Goal: Task Accomplishment & Management: Manage account settings

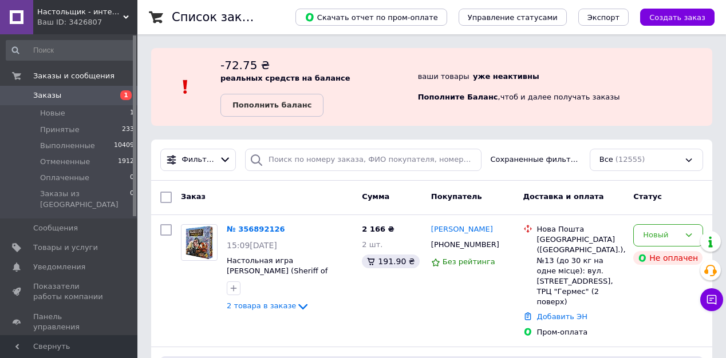
click at [262, 102] on b "Пополнить баланс" at bounding box center [271, 105] width 79 height 9
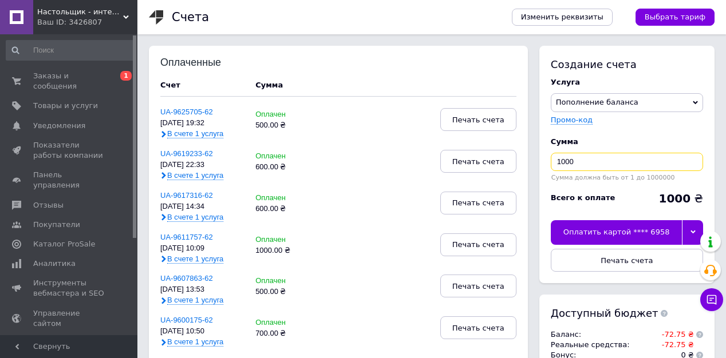
drag, startPoint x: 581, startPoint y: 162, endPoint x: 732, endPoint y: 171, distance: 151.4
type input "600"
click at [632, 235] on div "Оплатить картой **** 6958" at bounding box center [616, 232] width 131 height 24
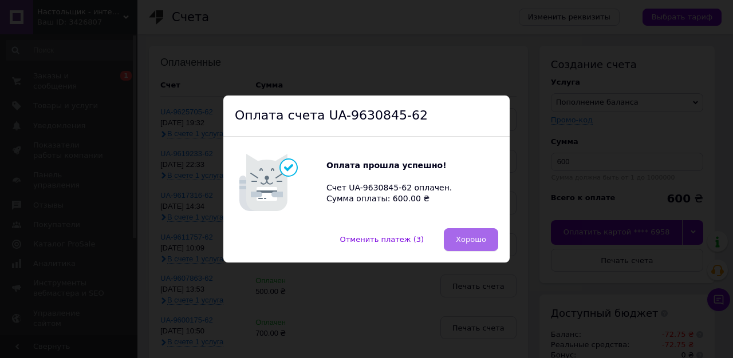
click at [464, 231] on button "Хорошо" at bounding box center [471, 239] width 54 height 23
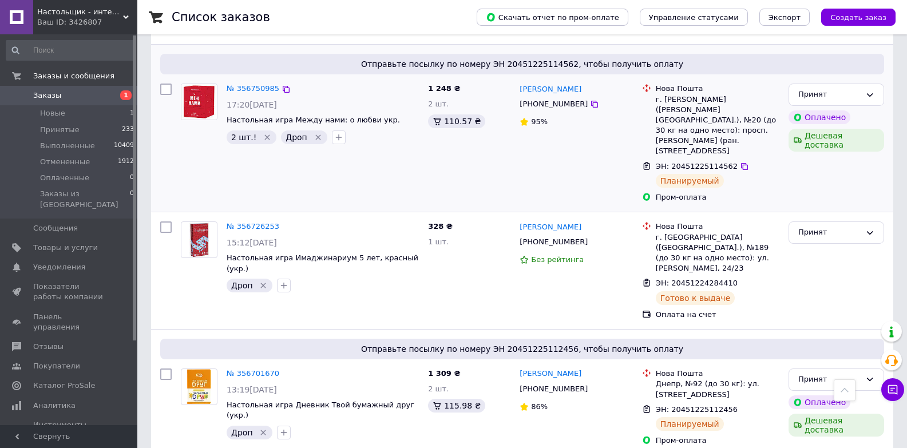
scroll to position [3484, 0]
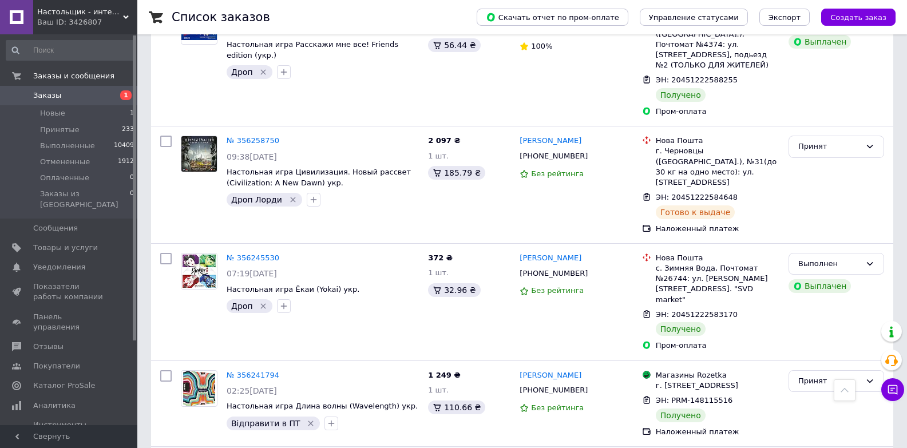
click at [868, 18] on span "Создать заказ" at bounding box center [859, 17] width 56 height 9
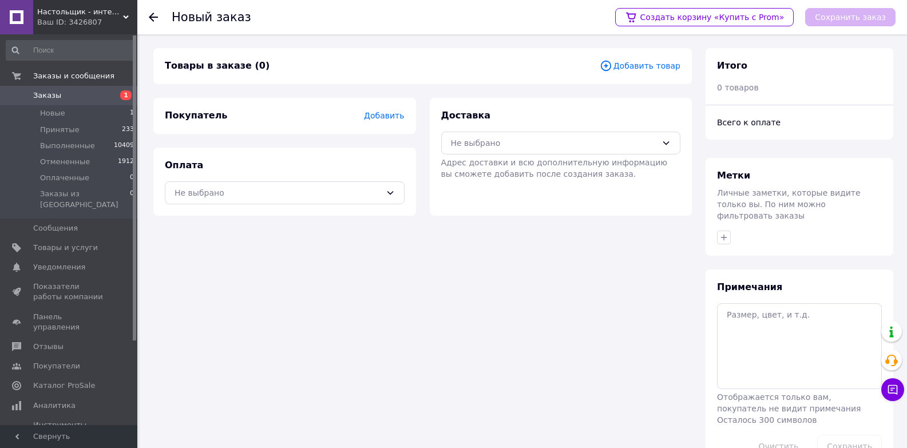
click at [382, 119] on span "Добавить" at bounding box center [384, 115] width 40 height 9
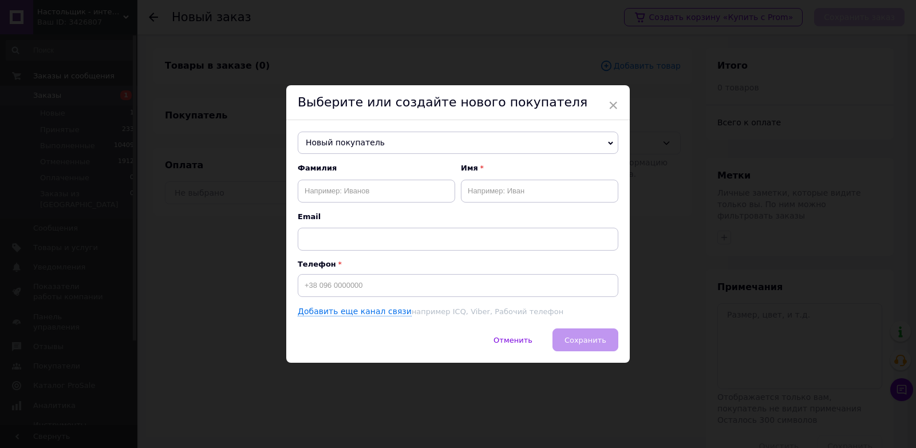
click at [366, 143] on span "Новый покупатель" at bounding box center [458, 143] width 321 height 23
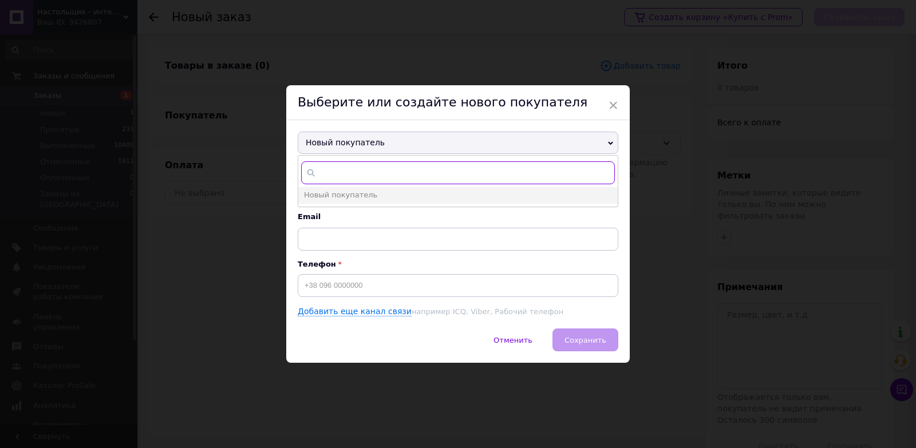
paste input "[PHONE_NUMBER]"
type input "[PHONE_NUMBER]"
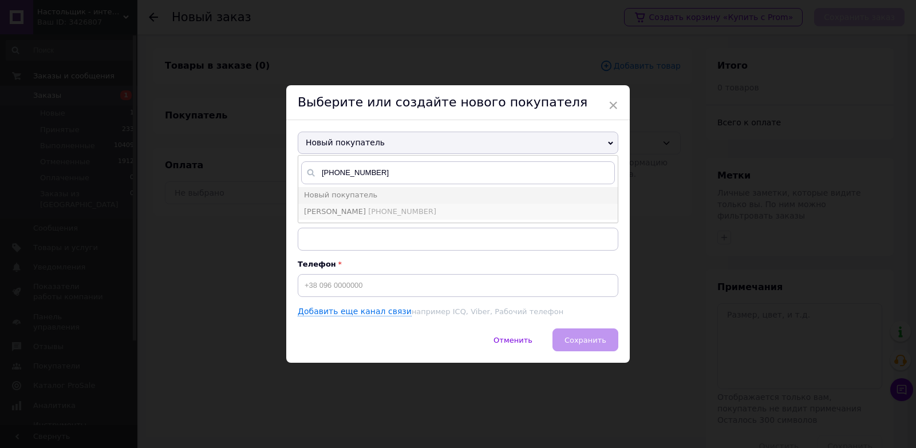
click at [338, 214] on span "[PERSON_NAME]" at bounding box center [335, 211] width 62 height 9
type input "[PERSON_NAME]"
type input "[PHONE_NUMBER]"
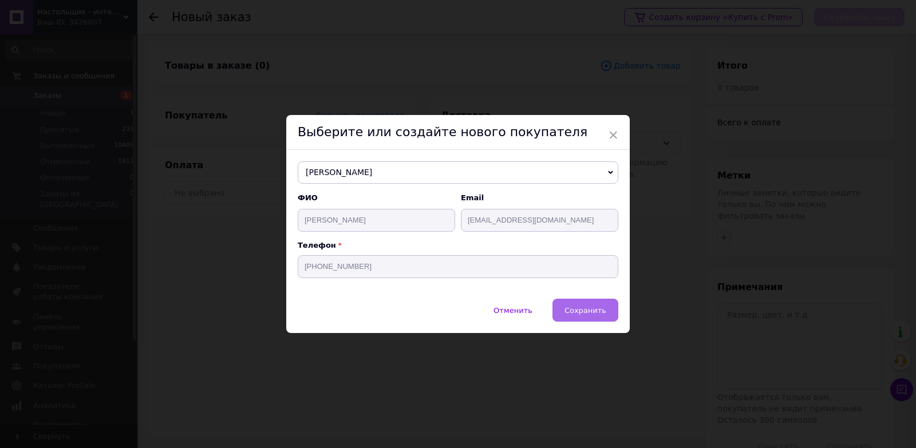
click at [581, 309] on span "Сохранить" at bounding box center [586, 310] width 42 height 9
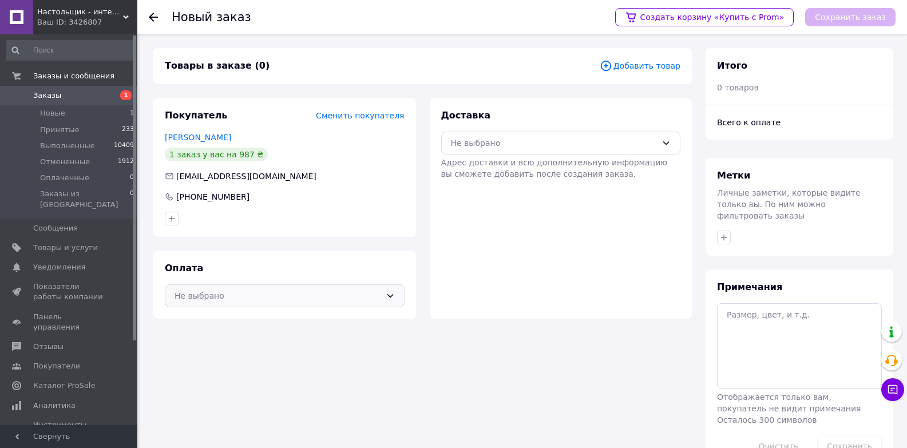
click at [275, 296] on div "Не выбрано" at bounding box center [278, 296] width 207 height 13
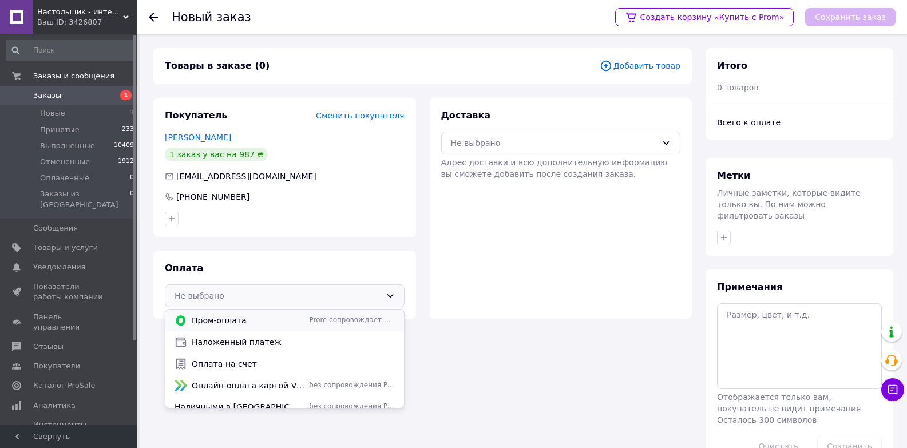
scroll to position [30, 0]
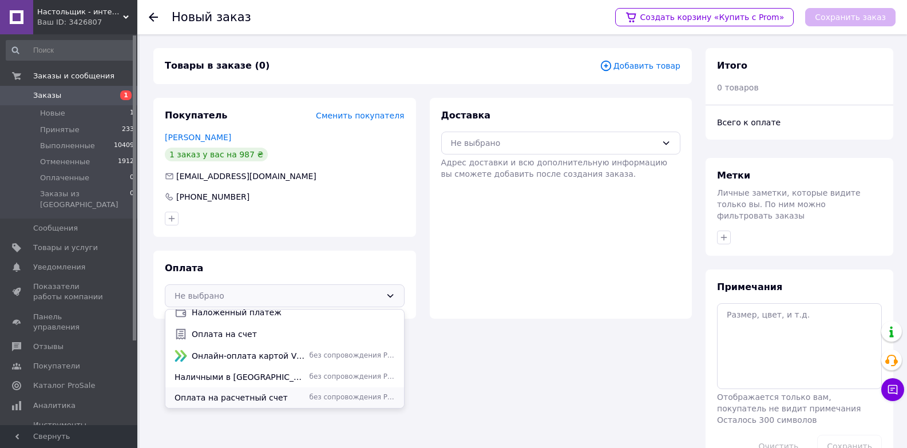
click at [229, 395] on span "Оплата на расчетный счет" at bounding box center [240, 397] width 131 height 11
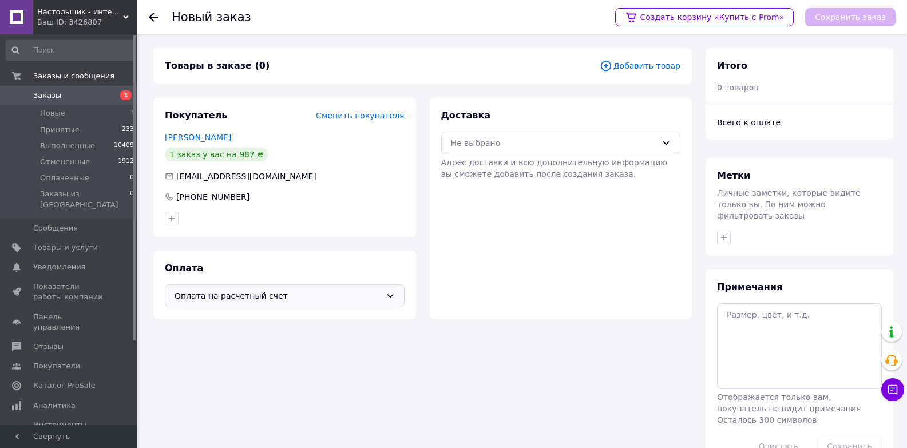
click at [646, 72] on div "Добавить товар" at bounding box center [640, 66] width 81 height 13
click at [640, 67] on span "Добавить товар" at bounding box center [640, 66] width 81 height 13
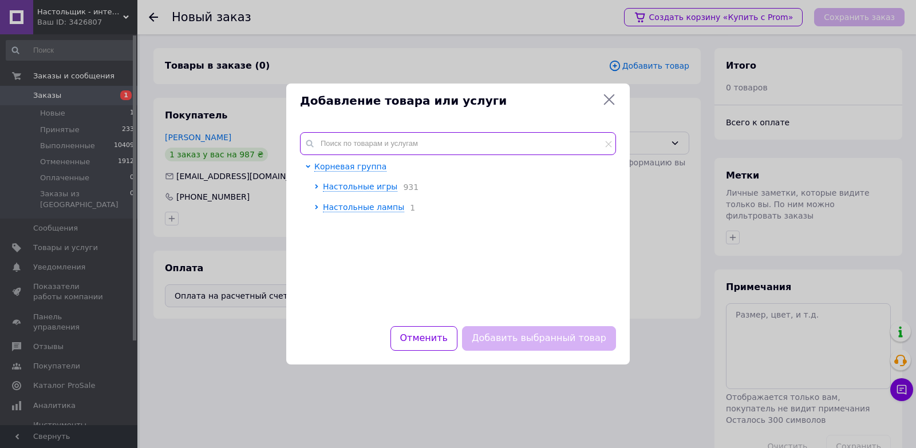
click at [394, 140] on input "text" at bounding box center [458, 143] width 316 height 23
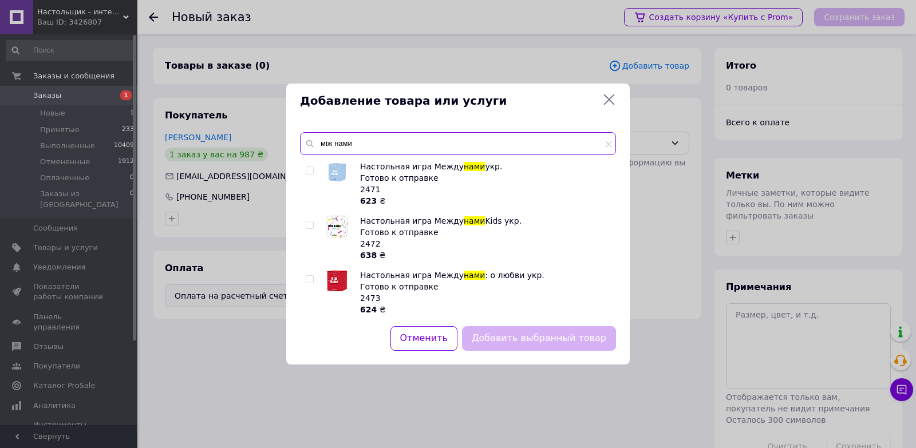
type input "між нами"
click at [306, 163] on div at bounding box center [311, 184] width 11 height 46
click at [302, 168] on div "Настольная игра Между нами укр. Готово к отправке 2471 623 ₴ Настольная игра Ме…" at bounding box center [457, 237] width 315 height 152
click at [307, 169] on input "checkbox" at bounding box center [309, 170] width 7 height 7
checkbox input "true"
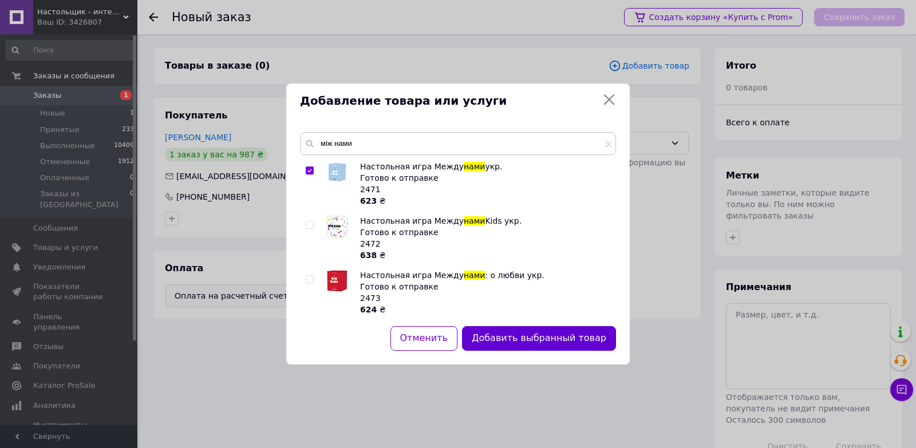
click at [514, 344] on button "Добавить выбранный товар" at bounding box center [539, 338] width 154 height 25
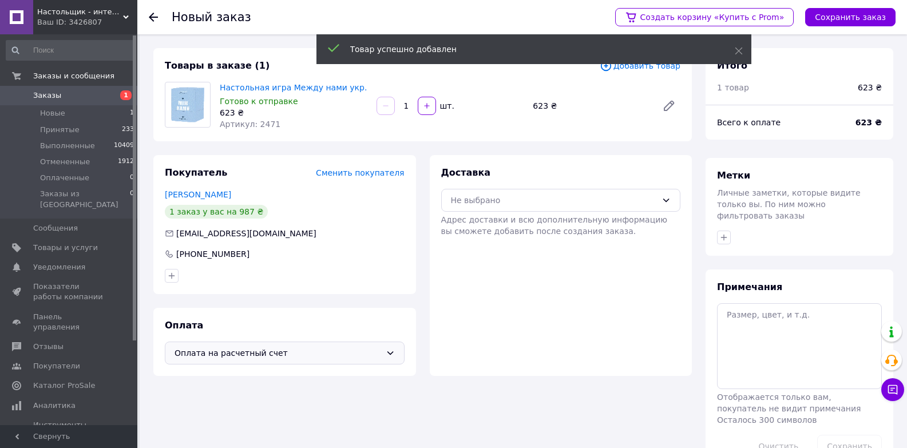
click at [644, 69] on span "Добавить товар" at bounding box center [640, 66] width 81 height 13
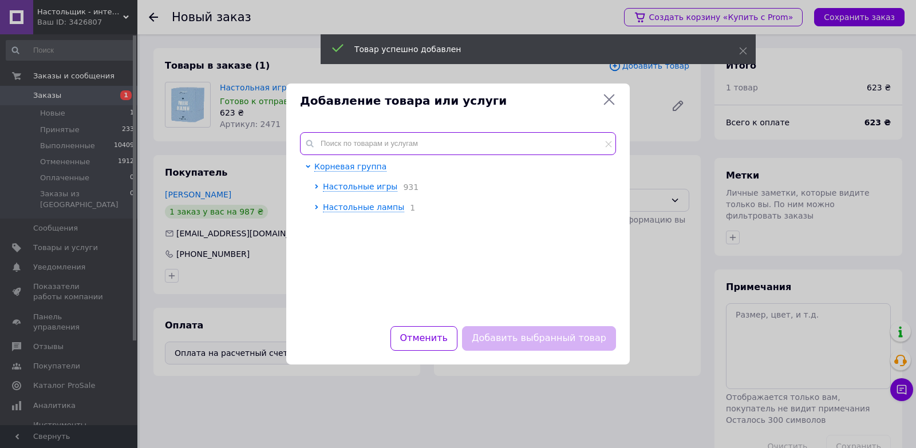
click at [383, 150] on input "text" at bounding box center [458, 143] width 316 height 23
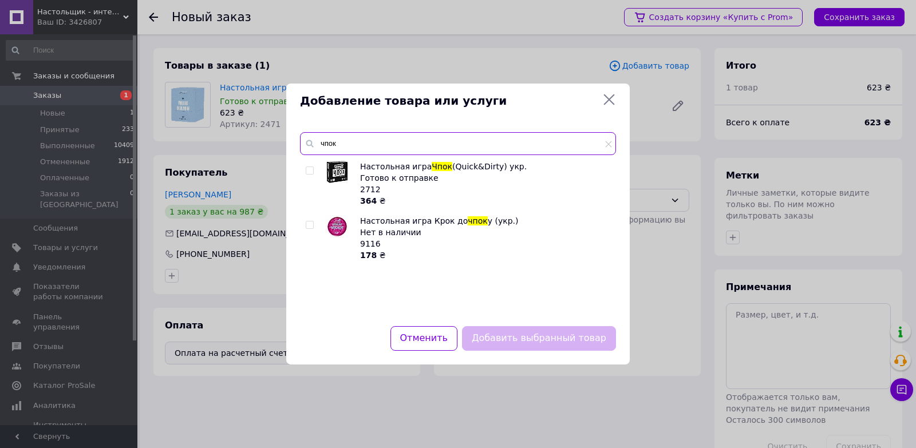
type input "чпок"
click at [310, 170] on input "checkbox" at bounding box center [309, 170] width 7 height 7
checkbox input "true"
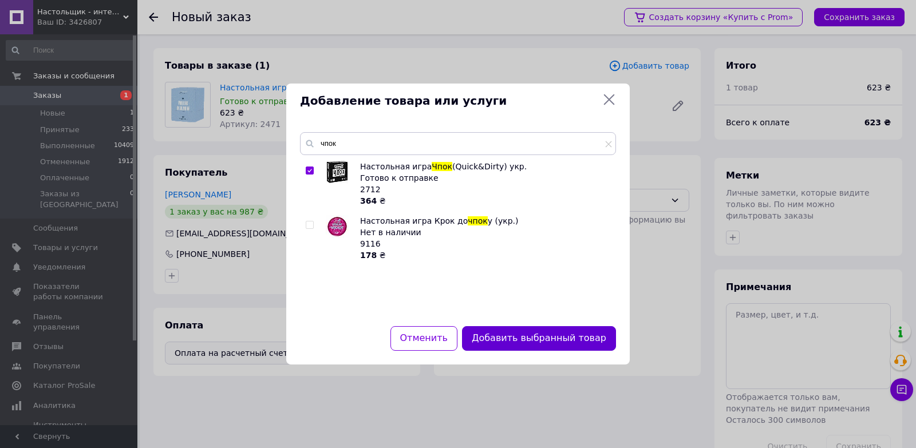
click at [515, 335] on button "Добавить выбранный товар" at bounding box center [539, 338] width 154 height 25
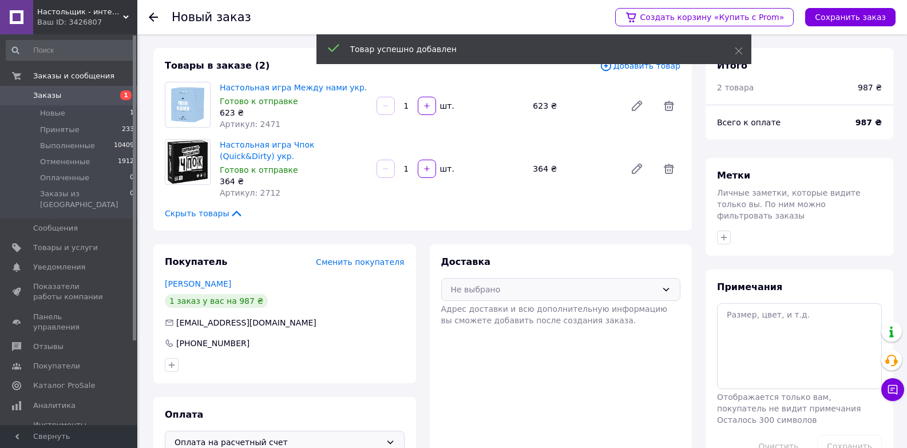
click at [526, 284] on div "Не выбрано" at bounding box center [554, 289] width 207 height 13
click at [504, 315] on span "Нова Пошта (платная)" at bounding box center [569, 314] width 203 height 11
click at [846, 13] on button "Сохранить заказ" at bounding box center [851, 17] width 90 height 18
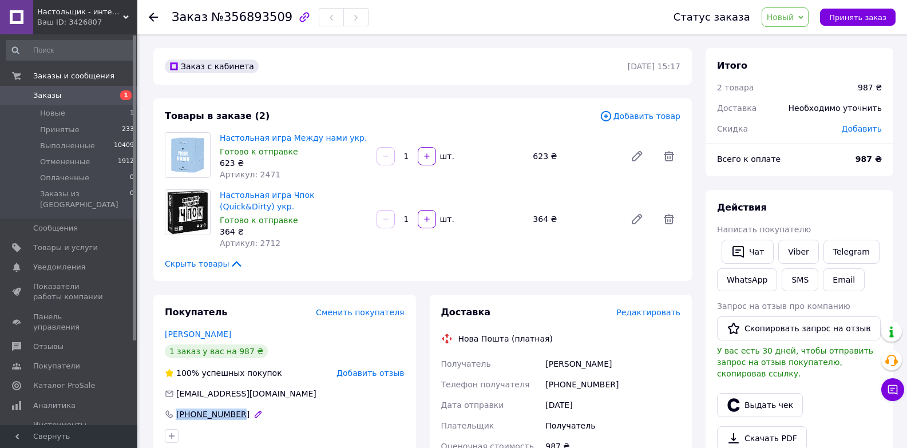
drag, startPoint x: 239, startPoint y: 416, endPoint x: 176, endPoint y: 419, distance: 62.5
click at [179, 414] on div "[PHONE_NUMBER]" at bounding box center [285, 414] width 240 height 11
copy div "380931015926"
click at [782, 17] on span "Новый" at bounding box center [780, 17] width 27 height 9
click at [787, 42] on li "Принят" at bounding box center [793, 39] width 61 height 17
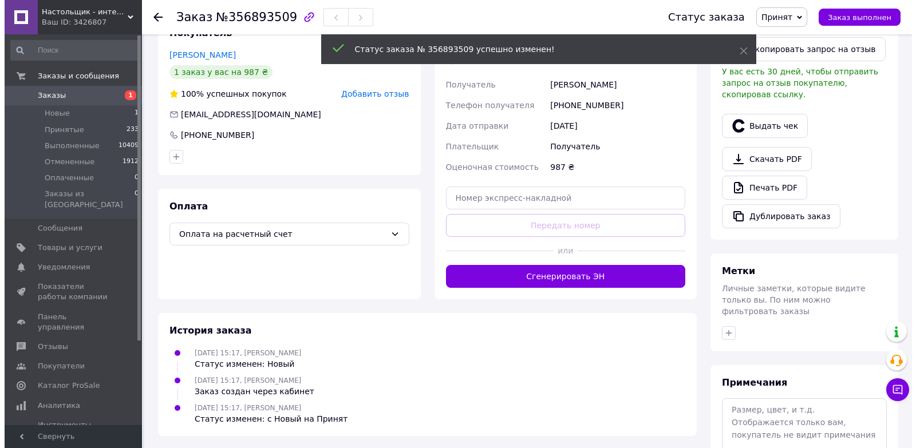
scroll to position [110, 0]
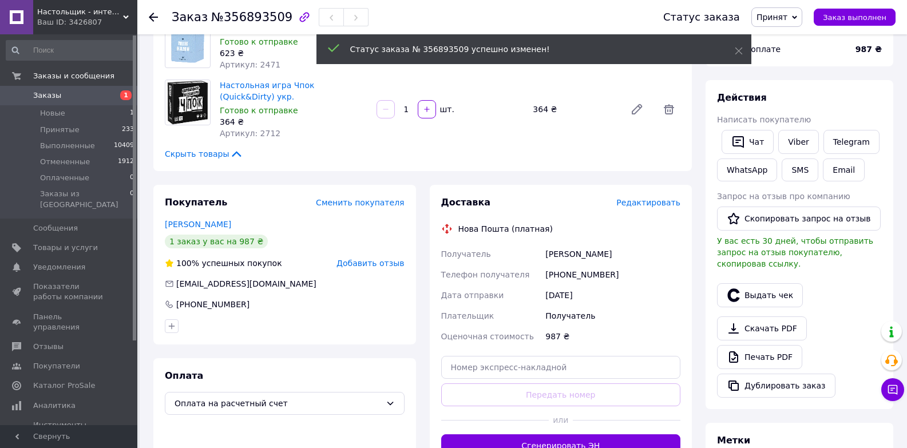
click at [649, 198] on span "Редактировать" at bounding box center [649, 202] width 64 height 9
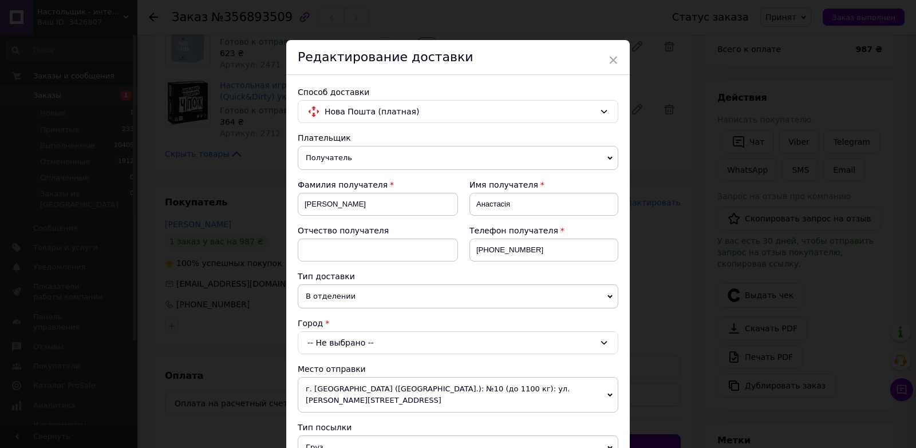
scroll to position [115, 0]
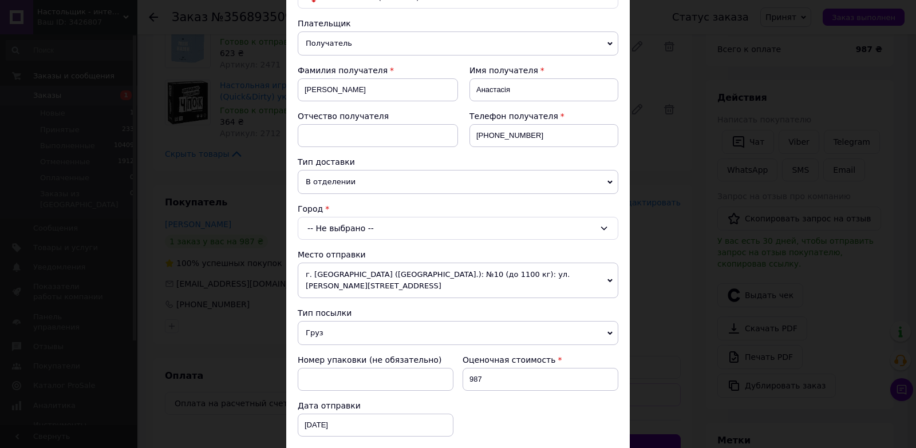
click at [342, 233] on div "-- Не выбрано --" at bounding box center [458, 228] width 321 height 23
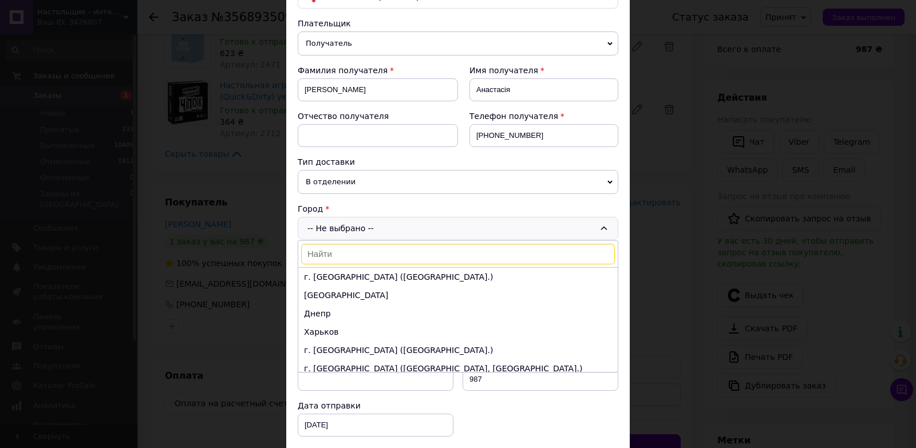
drag, startPoint x: 330, startPoint y: 271, endPoint x: 203, endPoint y: 399, distance: 180.2
click at [330, 271] on li "г. [GEOGRAPHIC_DATA] ([GEOGRAPHIC_DATA].)" at bounding box center [457, 277] width 319 height 18
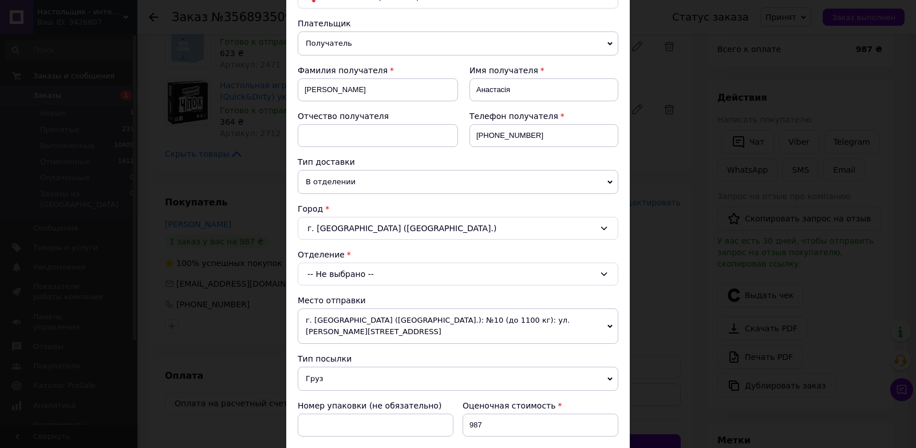
click at [373, 275] on div "-- Не выбрано --" at bounding box center [458, 274] width 321 height 23
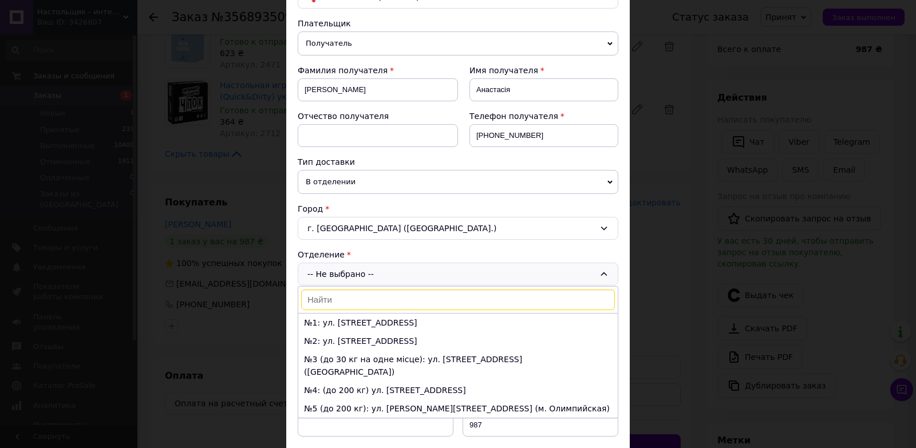
type input "106"
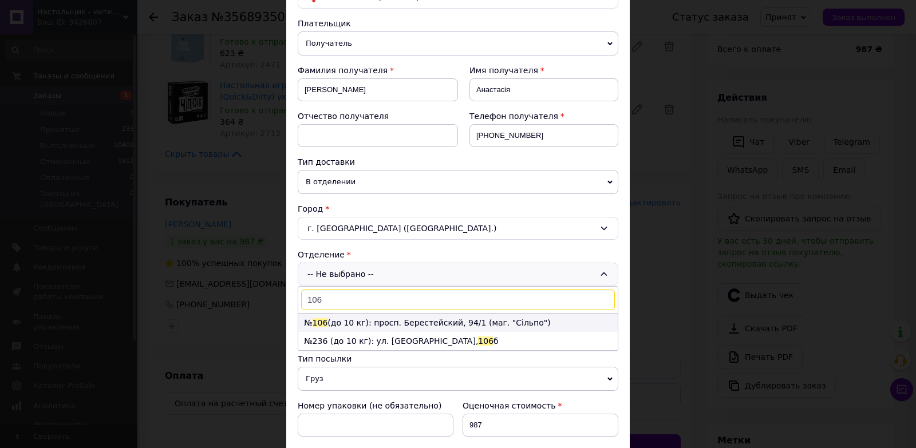
click at [331, 325] on li "№ 106 (до 10 кг): просп. Берестейский, 94/1 (маг. "Сільпо")" at bounding box center [457, 323] width 319 height 18
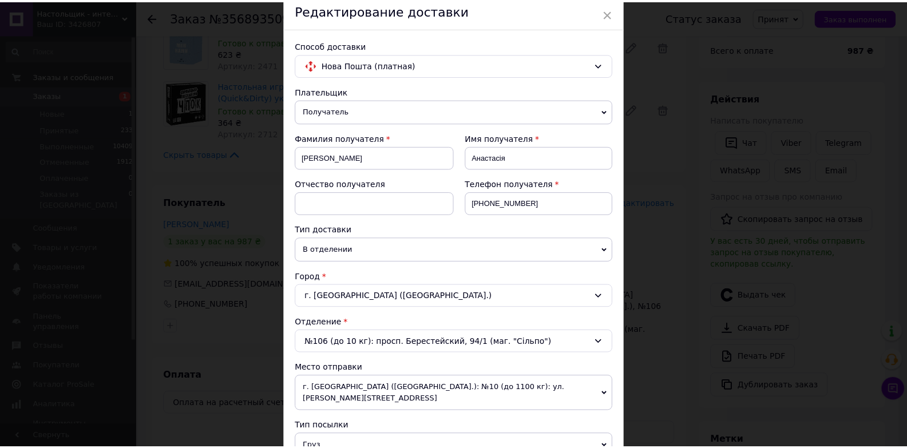
scroll to position [333, 0]
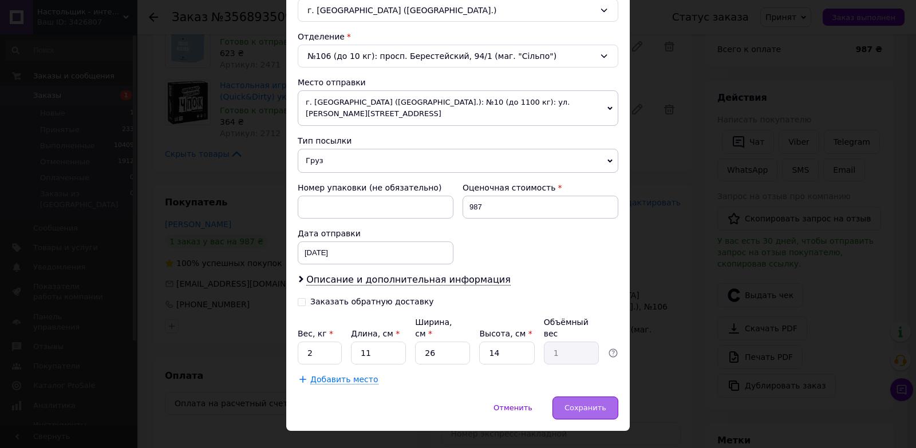
click at [589, 397] on div "Сохранить" at bounding box center [585, 408] width 66 height 23
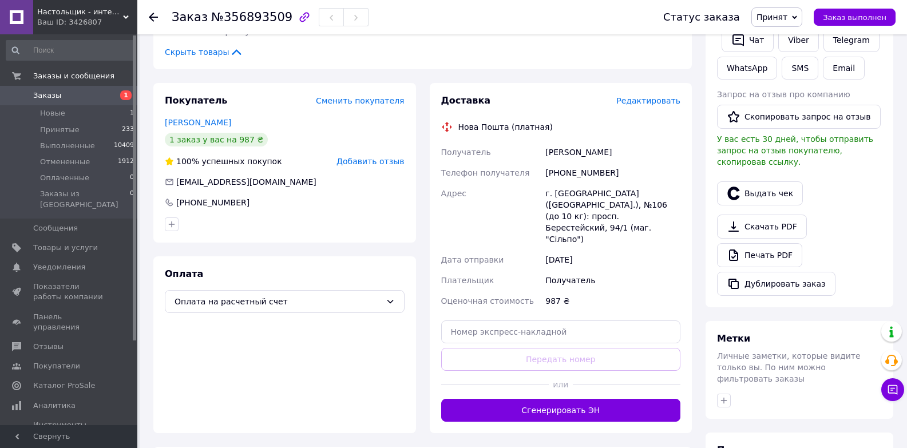
scroll to position [344, 0]
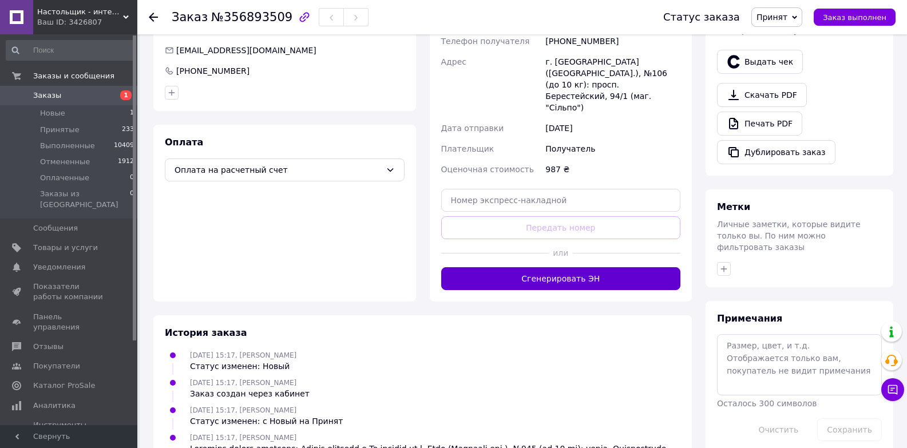
click at [502, 267] on button "Сгенерировать ЭН" at bounding box center [561, 278] width 240 height 23
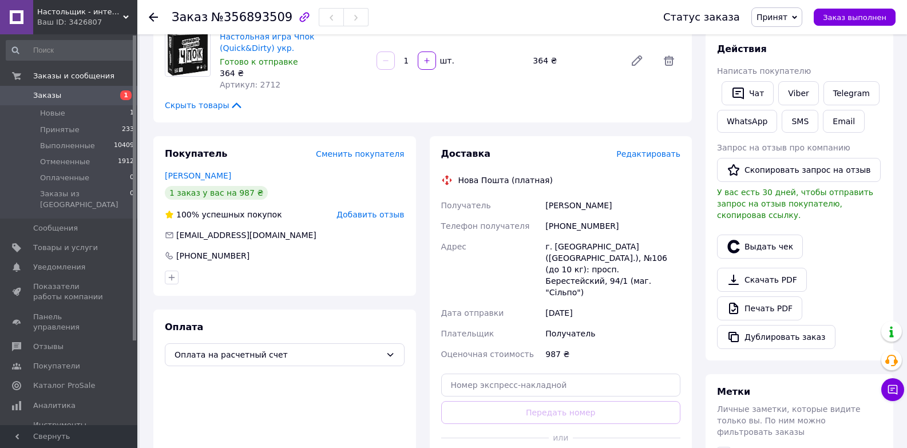
scroll to position [115, 0]
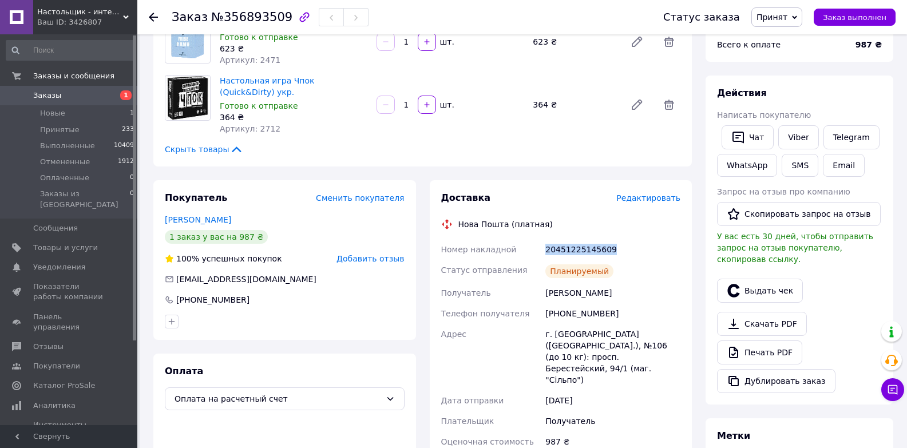
drag, startPoint x: 614, startPoint y: 247, endPoint x: 544, endPoint y: 250, distance: 69.9
click at [544, 250] on div "20451225145609" at bounding box center [613, 249] width 140 height 21
copy div "20451225145609"
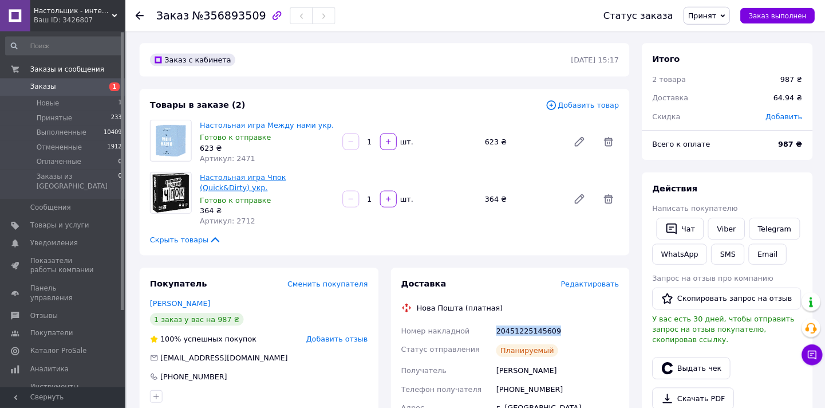
scroll to position [0, 0]
click at [64, 97] on span "Заказы" at bounding box center [69, 95] width 73 height 10
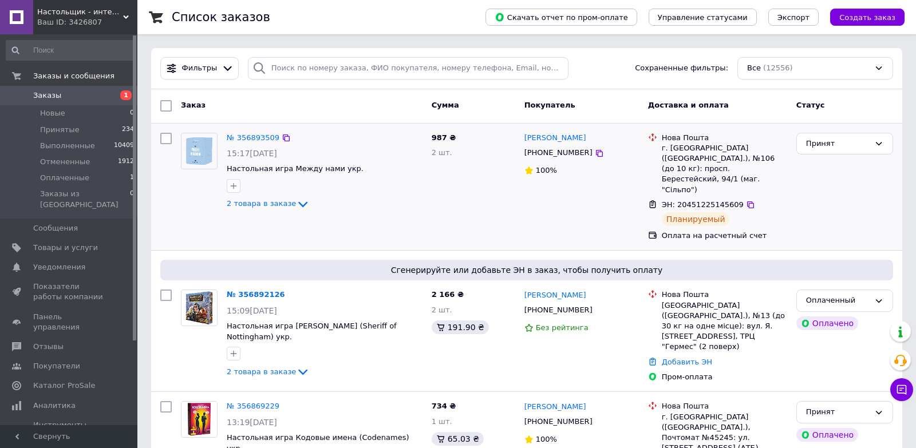
click at [296, 205] on icon at bounding box center [303, 205] width 14 height 14
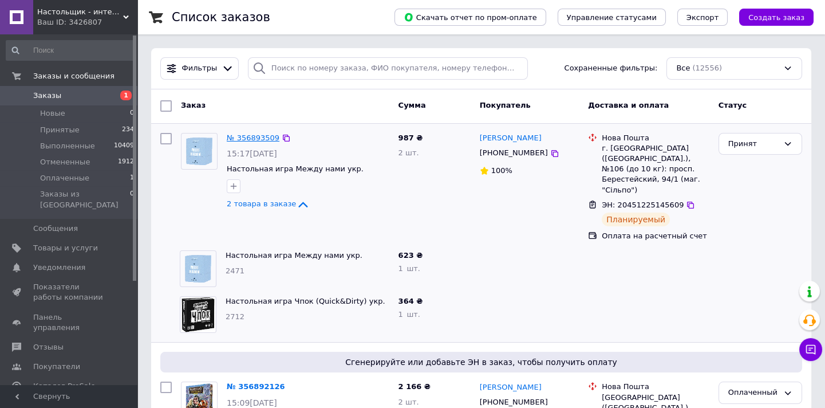
click at [244, 133] on link "№ 356893509" at bounding box center [253, 137] width 53 height 9
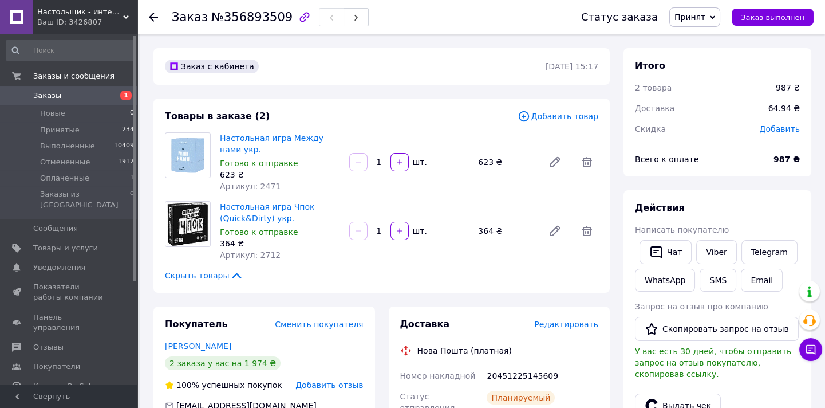
click at [57, 89] on link "Заказы 1" at bounding box center [70, 95] width 141 height 19
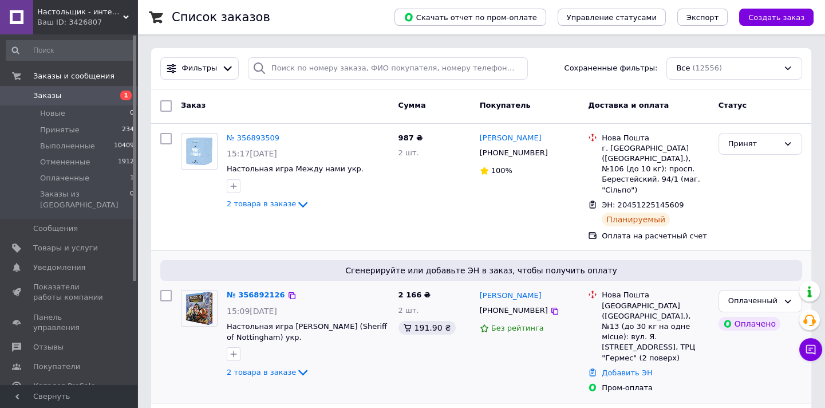
scroll to position [208, 0]
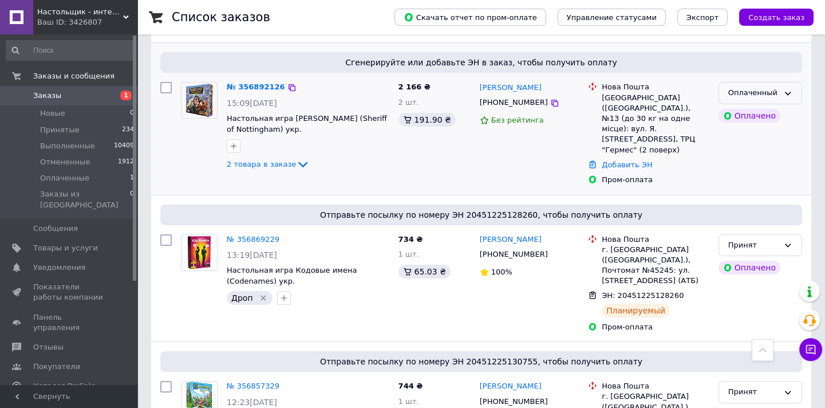
click at [790, 92] on icon at bounding box center [788, 93] width 6 height 3
click at [755, 106] on li "Принят" at bounding box center [760, 116] width 82 height 21
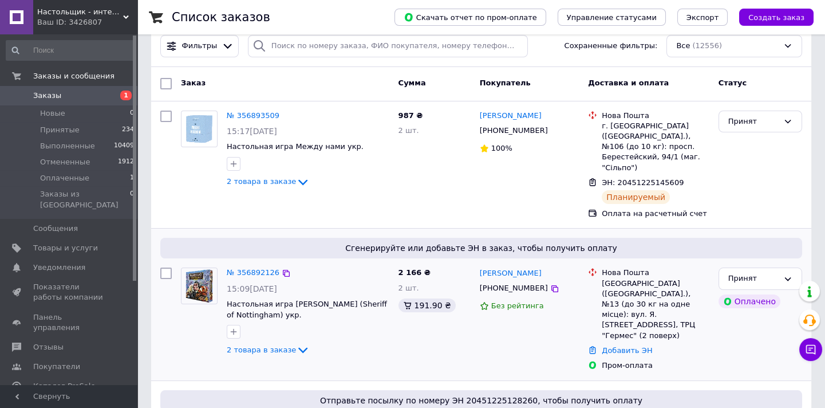
scroll to position [0, 0]
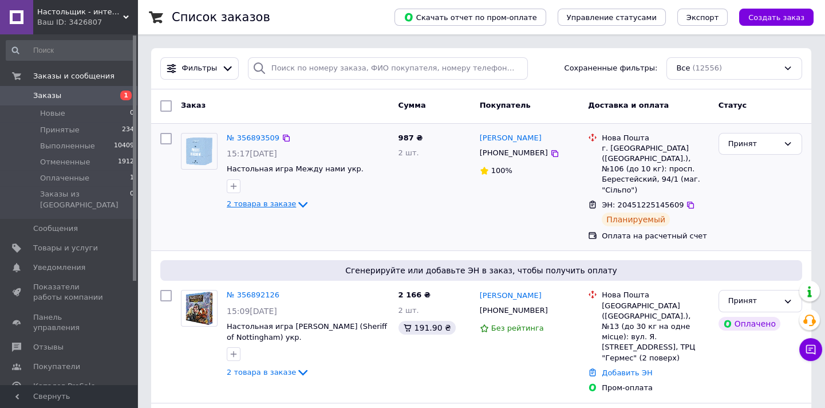
click at [296, 206] on icon at bounding box center [303, 205] width 14 height 14
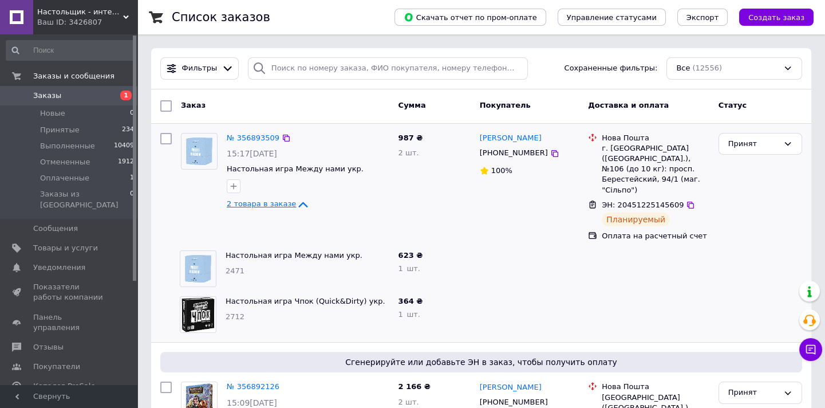
scroll to position [312, 0]
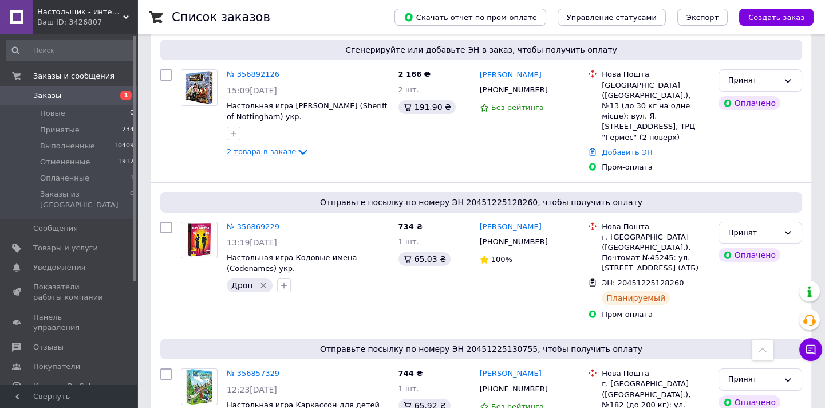
click at [261, 147] on span "2 товара в заказе" at bounding box center [261, 151] width 69 height 9
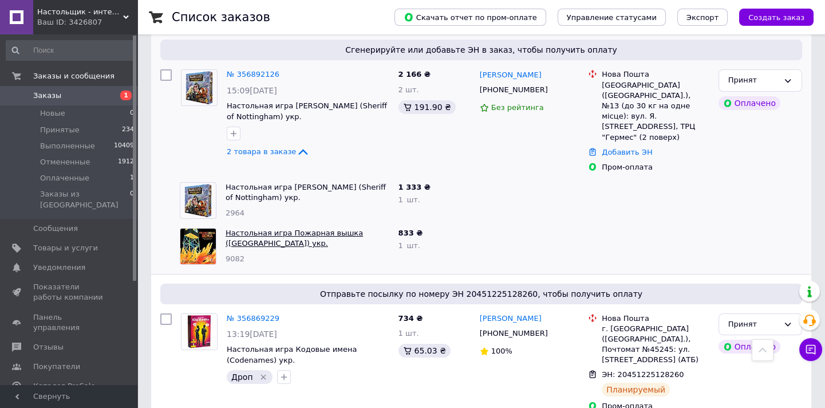
scroll to position [208, 0]
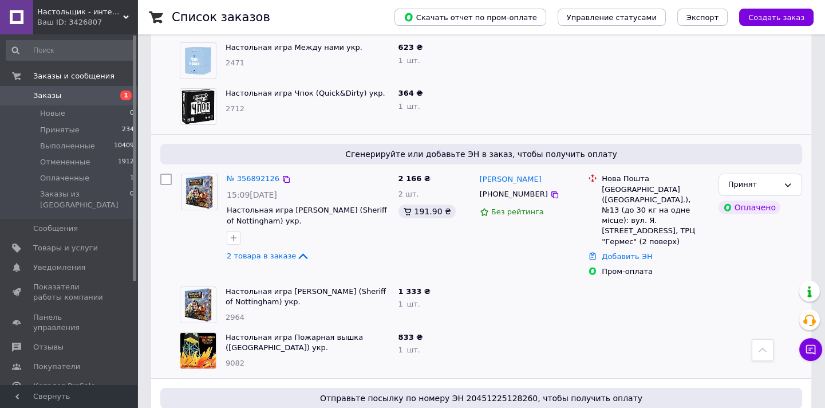
click at [232, 235] on icon "button" at bounding box center [234, 238] width 6 height 6
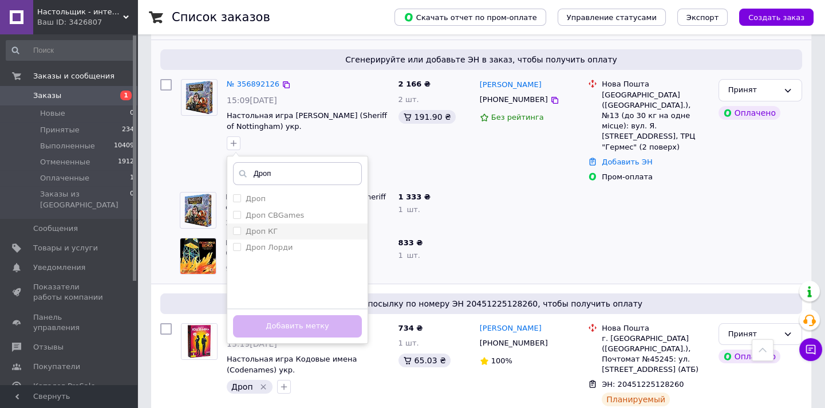
scroll to position [312, 0]
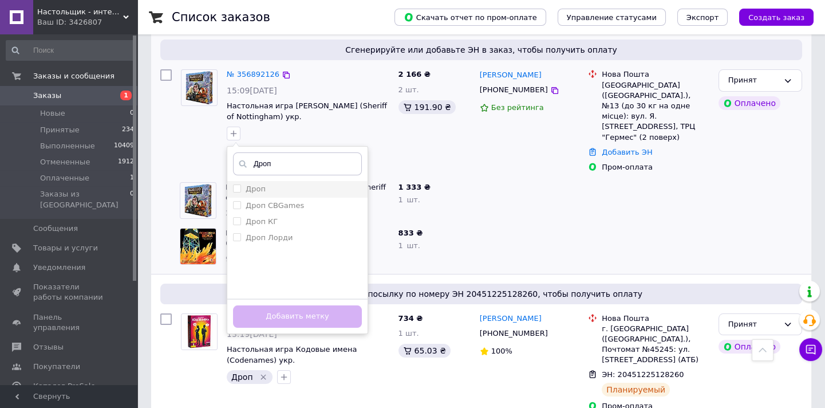
type input "Дроп"
click at [237, 184] on input "Дроп" at bounding box center [236, 187] width 7 height 7
checkbox input "true"
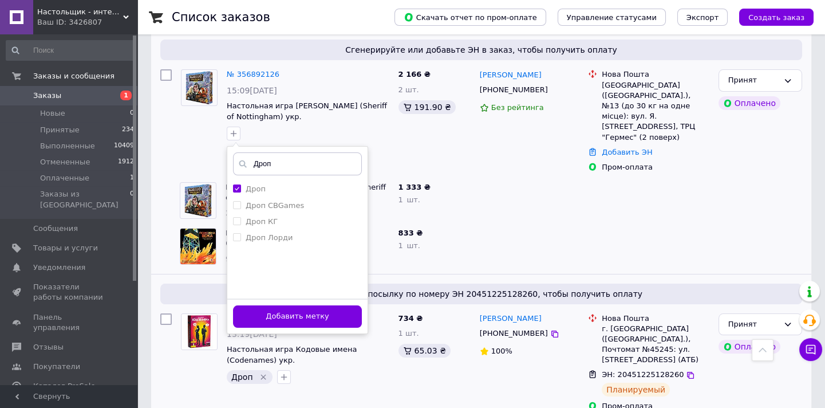
click at [270, 306] on button "Добавить метку" at bounding box center [297, 316] width 129 height 22
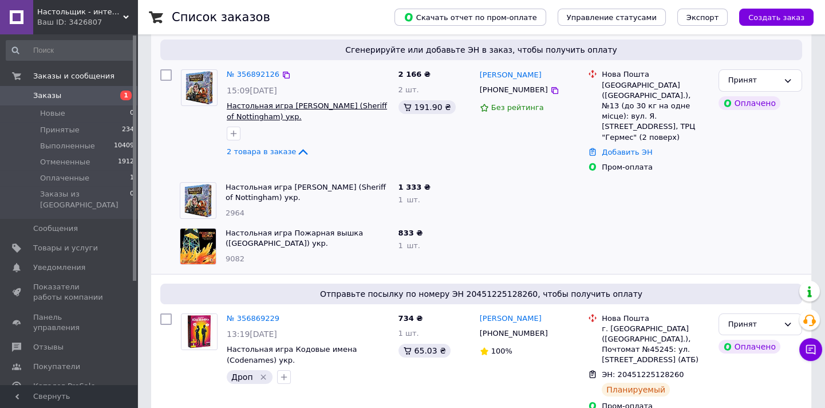
scroll to position [104, 0]
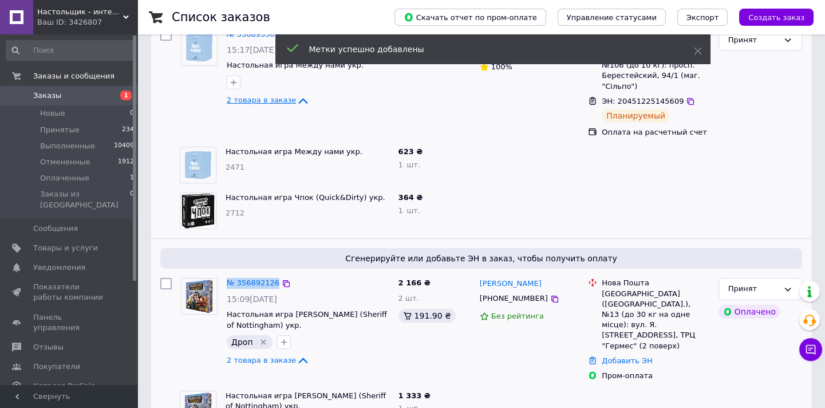
drag, startPoint x: 290, startPoint y: 274, endPoint x: 225, endPoint y: 271, distance: 64.8
click at [226, 277] on div "№ 356892126" at bounding box center [308, 283] width 165 height 13
copy div "№ 356892126"
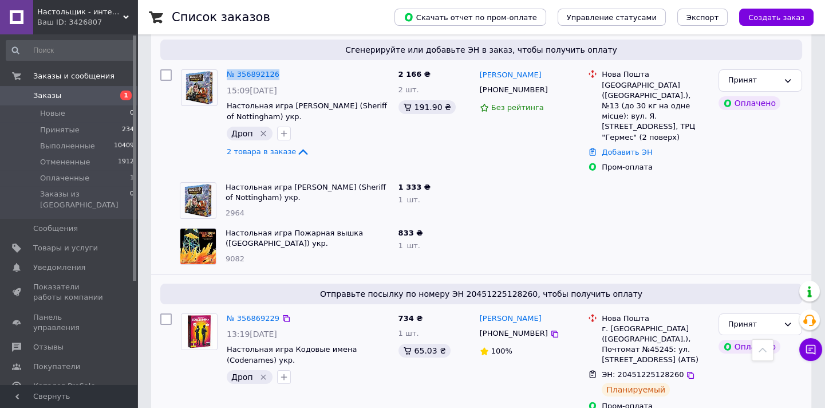
scroll to position [208, 0]
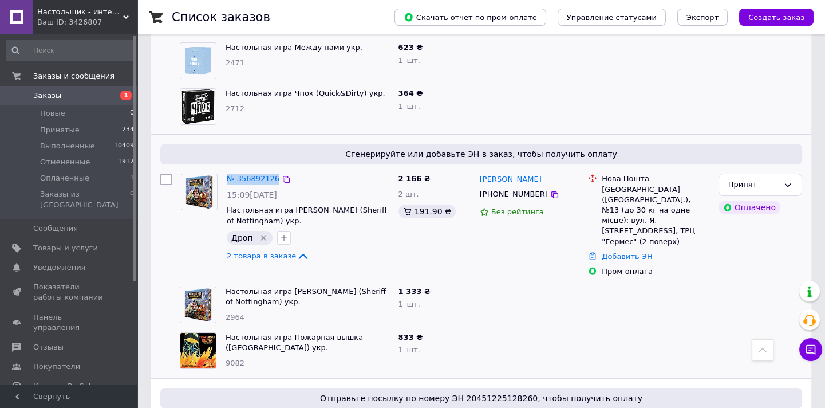
click at [246, 174] on link "№ 356892126" at bounding box center [253, 178] width 53 height 9
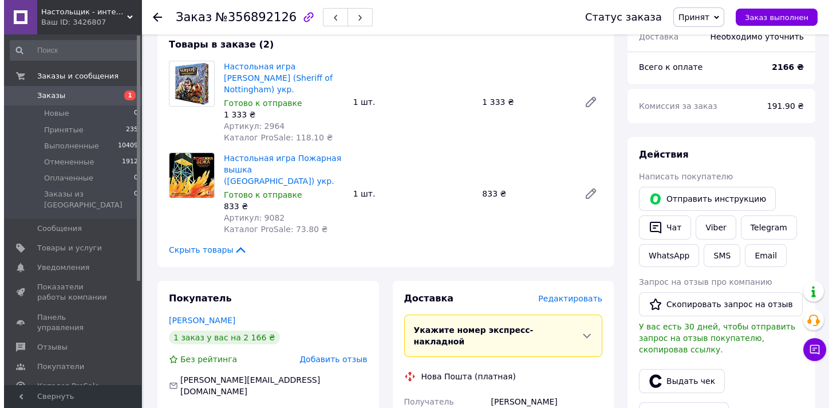
scroll to position [416, 0]
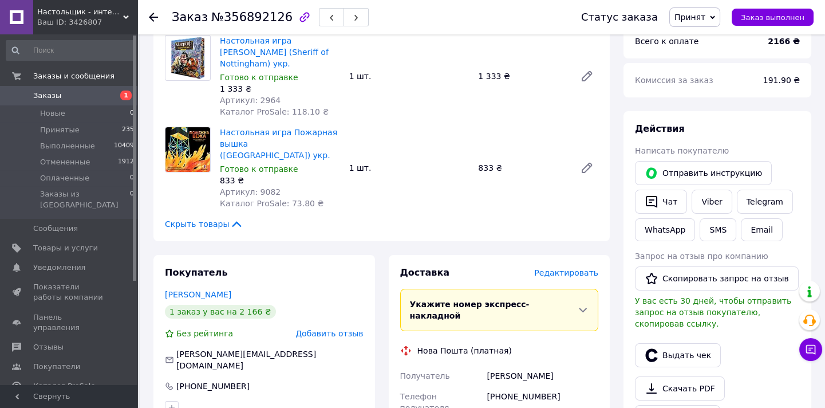
click at [559, 268] on span "Редактировать" at bounding box center [566, 272] width 64 height 9
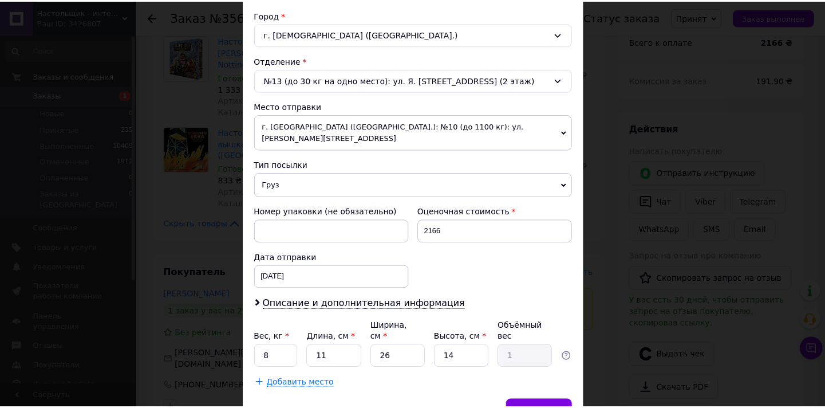
scroll to position [351, 0]
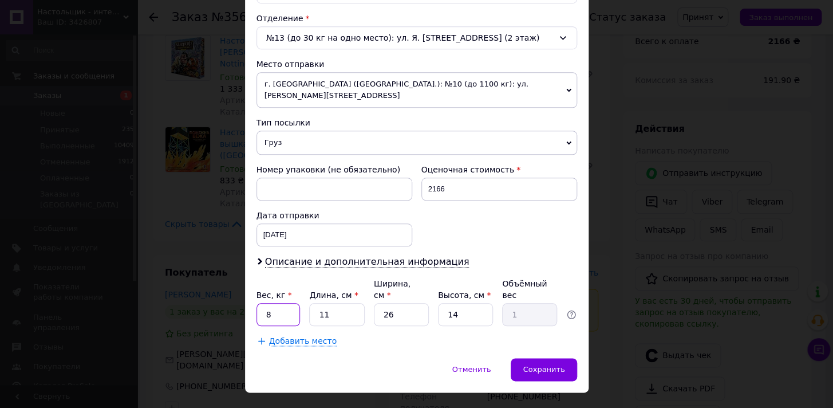
drag, startPoint x: 270, startPoint y: 285, endPoint x: 247, endPoint y: 289, distance: 23.4
click at [247, 289] on div "Способ доставки Нова Пошта (платная) Плательщик Получатель Отправитель Фамилия …" at bounding box center [417, 41] width 344 height 634
type input "5"
click at [538, 358] on div "Сохранить" at bounding box center [544, 369] width 66 height 23
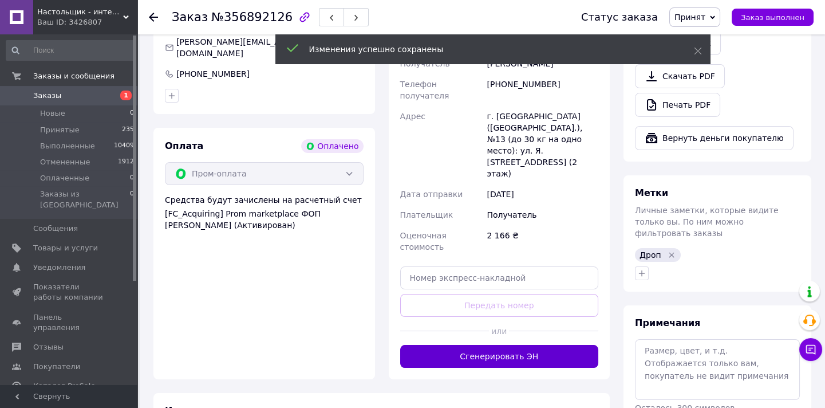
click at [475, 345] on button "Сгенерировать ЭН" at bounding box center [499, 356] width 199 height 23
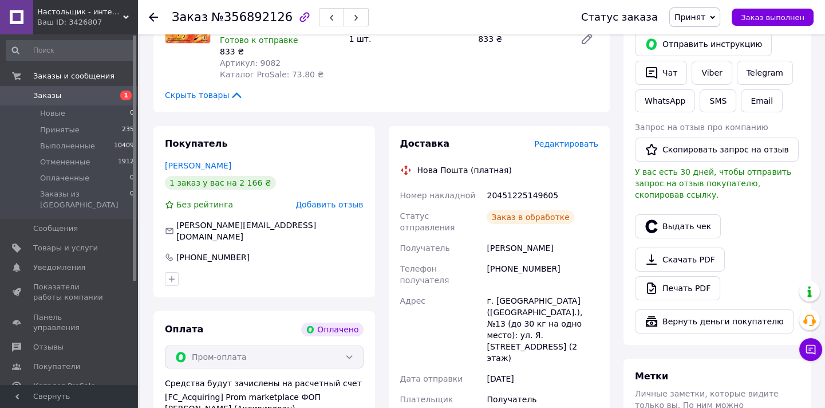
scroll to position [520, 0]
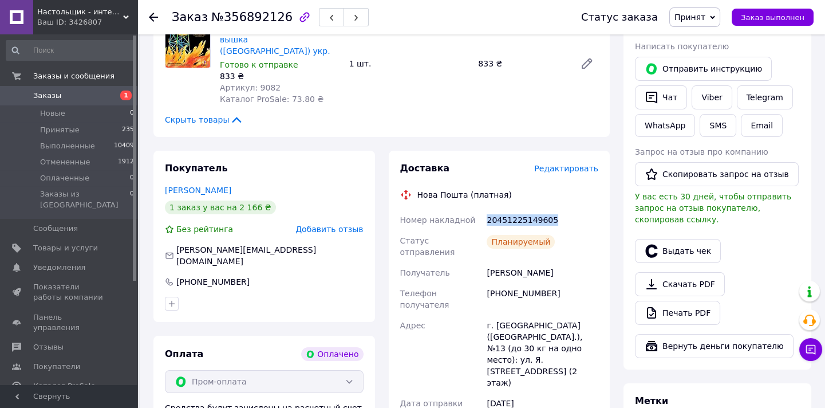
drag, startPoint x: 549, startPoint y: 211, endPoint x: 487, endPoint y: 206, distance: 62.6
click at [487, 210] on div "20451225149605" at bounding box center [542, 220] width 116 height 21
copy div "20451225149605"
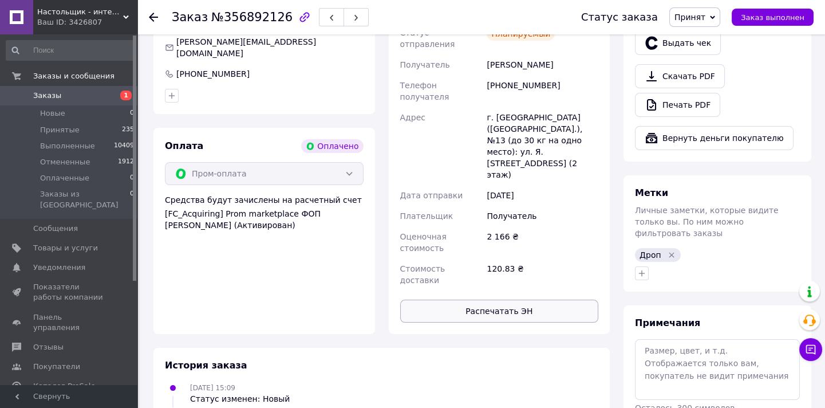
click at [506, 299] on button "Распечатать ЭН" at bounding box center [499, 310] width 199 height 23
drag, startPoint x: 58, startPoint y: 90, endPoint x: 118, endPoint y: 334, distance: 251.2
click at [58, 90] on link "Заказы 1" at bounding box center [70, 95] width 141 height 19
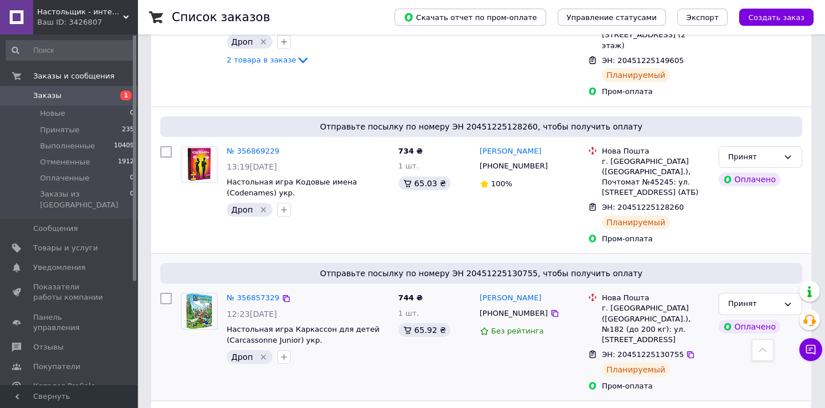
scroll to position [208, 0]
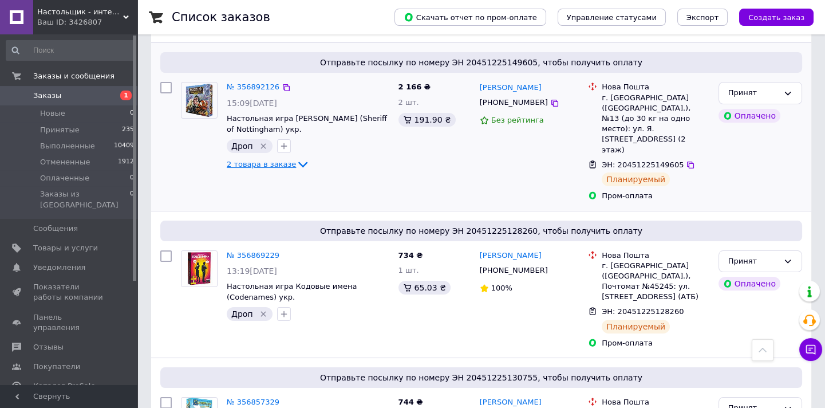
click at [298, 157] on div "2 товара в заказе" at bounding box center [308, 164] width 163 height 14
click at [296, 157] on icon at bounding box center [303, 164] width 14 height 14
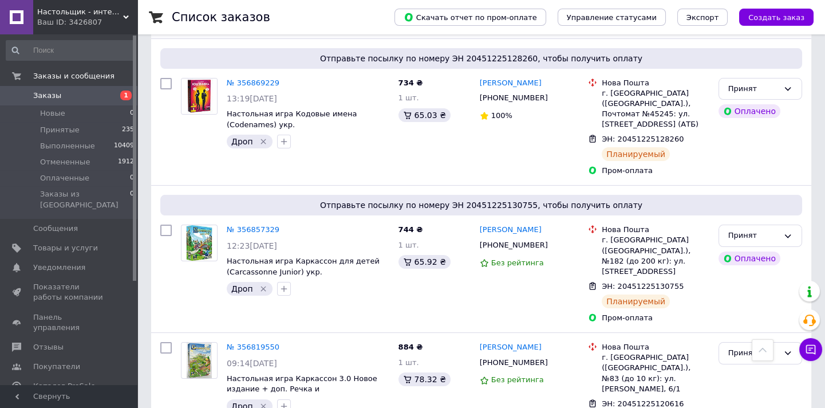
scroll to position [472, 0]
click at [326, 279] on div "Дроп" at bounding box center [307, 288] width 167 height 18
click at [352, 256] on div "№ 356857329 12:23[DATE] Настольная игра Каркассон для детей ([GEOGRAPHIC_DATA] …" at bounding box center [285, 273] width 218 height 108
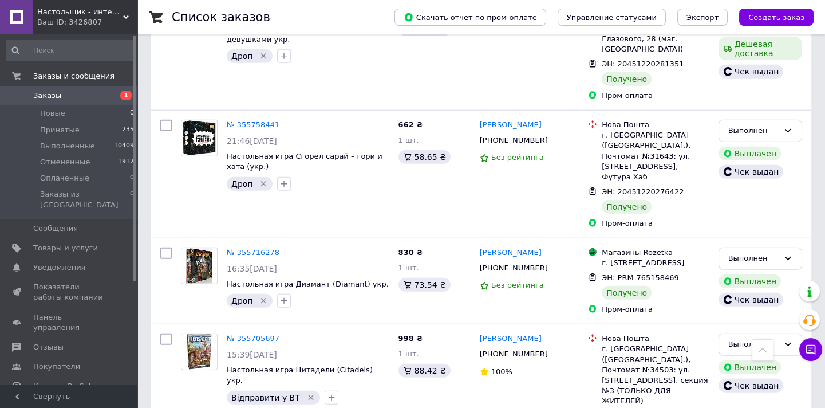
scroll to position [0, 0]
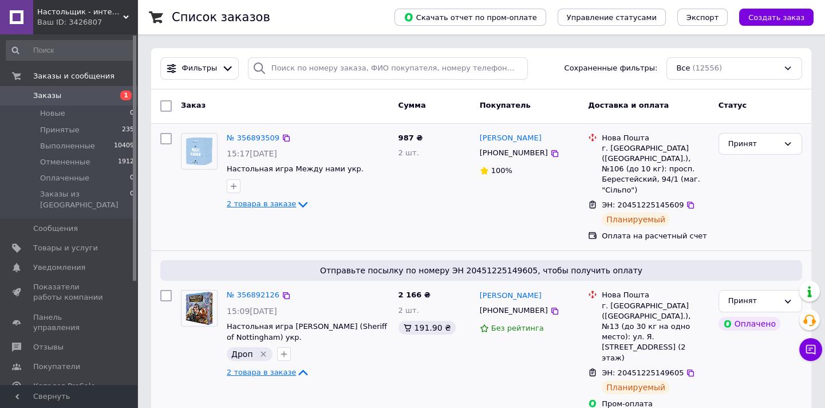
click at [296, 200] on icon at bounding box center [303, 205] width 14 height 14
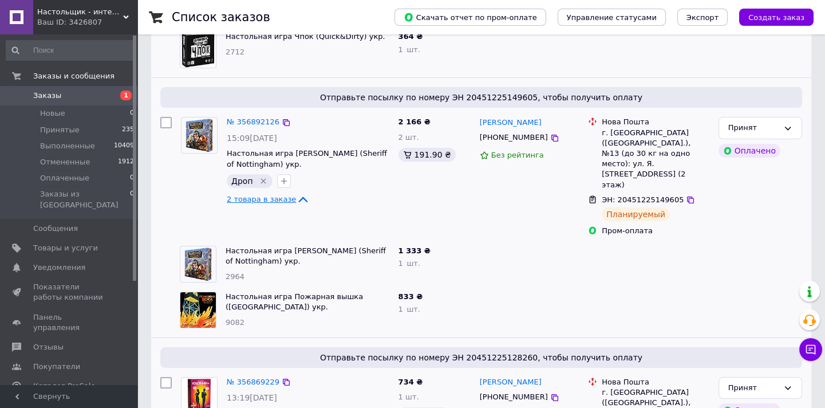
scroll to position [312, 0]
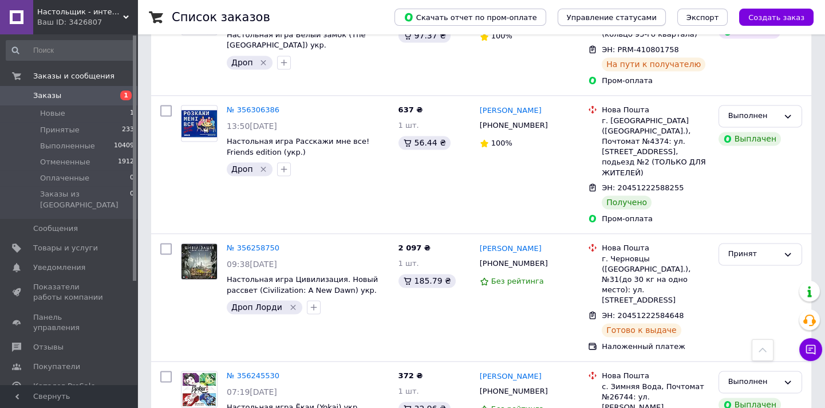
scroll to position [1014, 0]
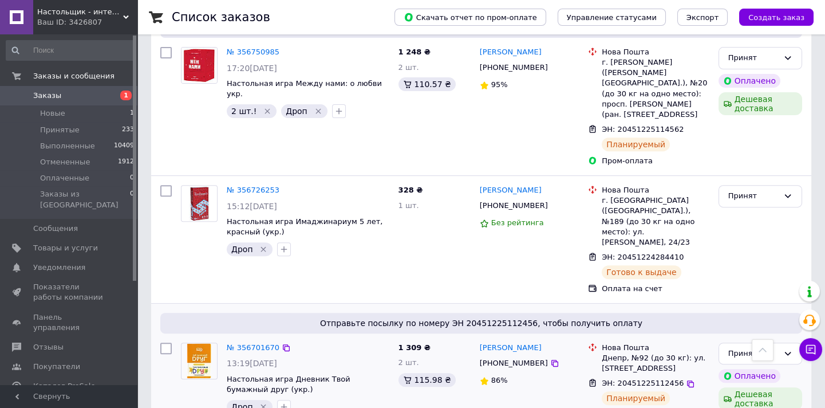
click at [326, 397] on div "Дроп" at bounding box center [307, 406] width 167 height 18
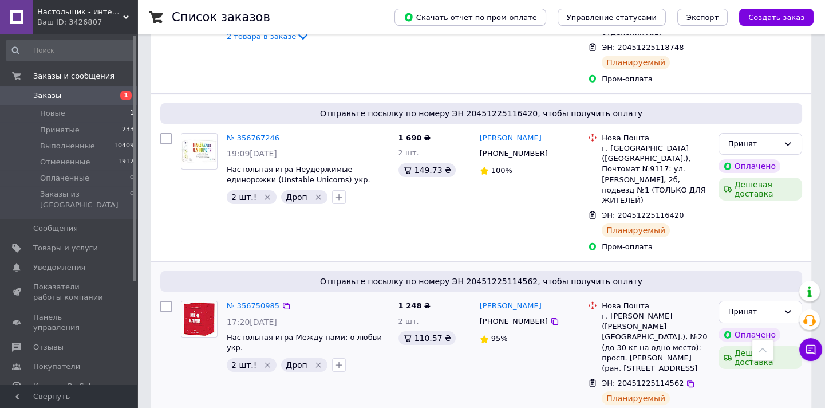
click at [314, 299] on div "№ 356750985" at bounding box center [308, 305] width 165 height 13
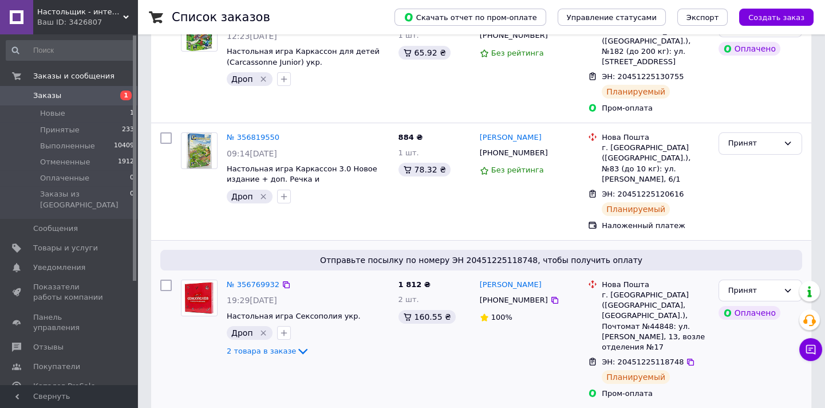
scroll to position [76, 0]
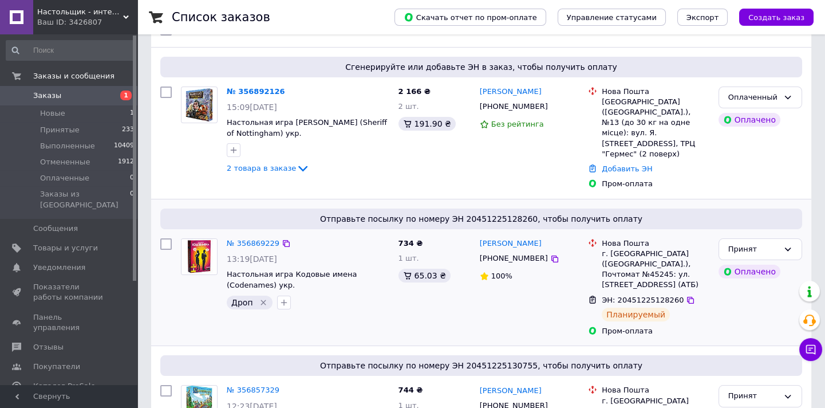
click at [342, 293] on div "Дроп" at bounding box center [307, 302] width 167 height 18
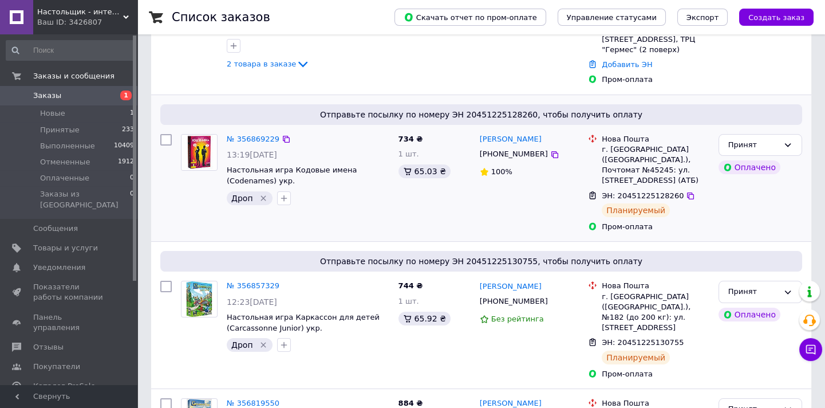
scroll to position [285, 0]
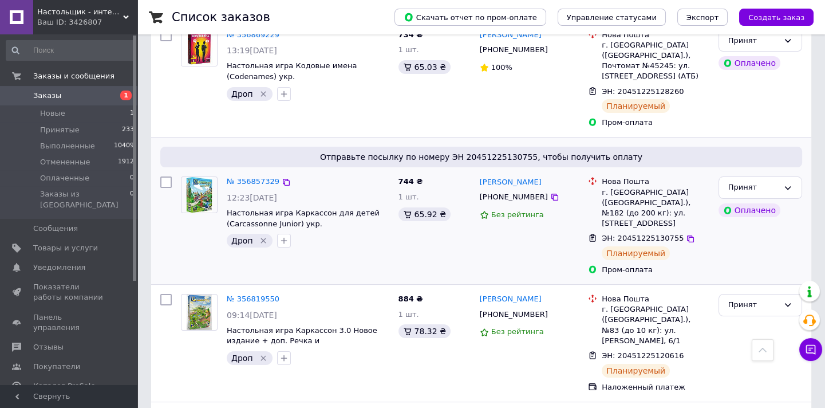
click at [363, 247] on div "Отправьте посылку по номеру ЭН 20451225130755, чтобы получить оплату № 35685732…" at bounding box center [481, 210] width 660 height 147
click at [344, 233] on div "№ 356857329 12:23[DATE] Настольная игра Каркассон для детей ([GEOGRAPHIC_DATA] …" at bounding box center [285, 226] width 218 height 108
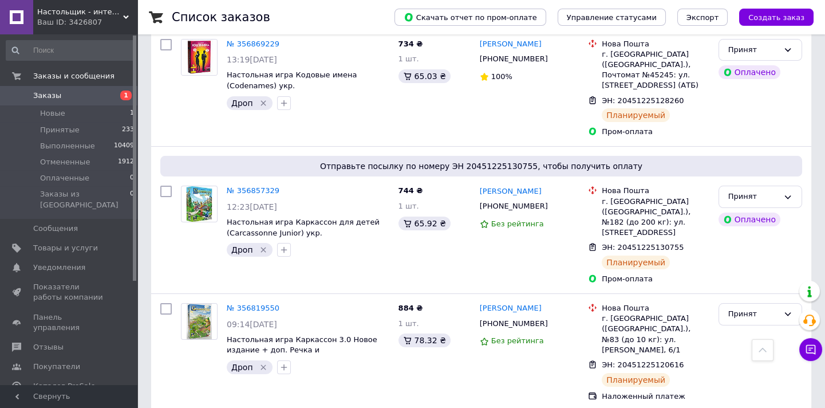
scroll to position [208, 0]
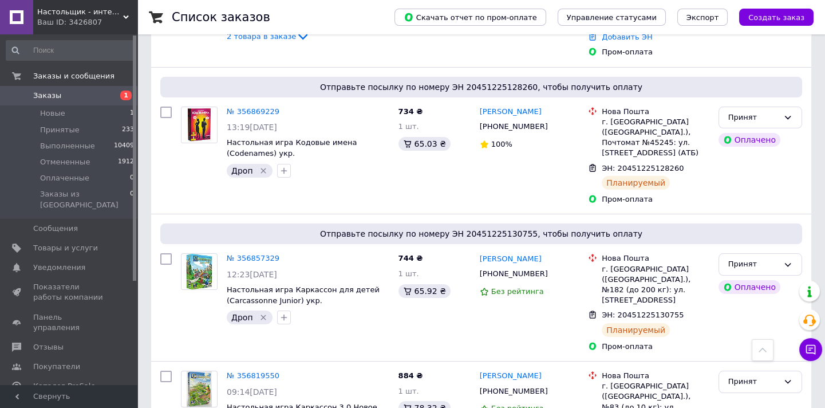
click at [38, 97] on span "Заказы" at bounding box center [47, 95] width 28 height 10
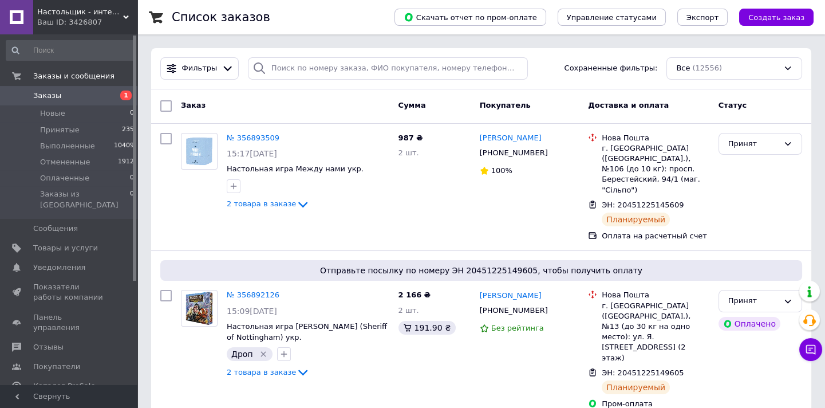
click at [235, 139] on link "№ 356893509" at bounding box center [253, 137] width 53 height 9
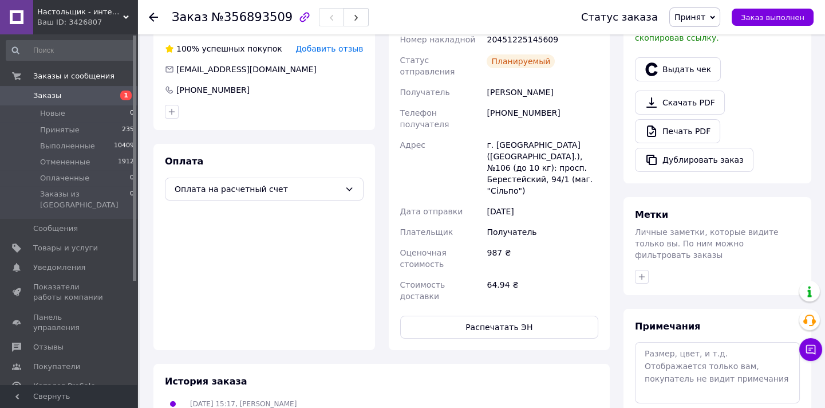
scroll to position [312, 0]
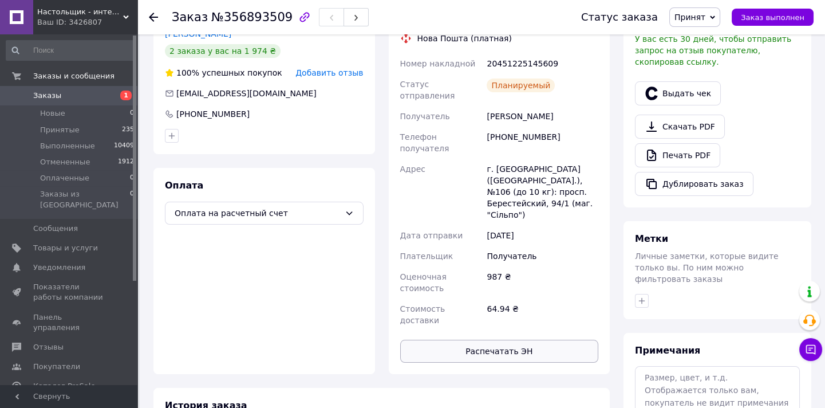
click at [487, 340] on button "Распечатать ЭН" at bounding box center [499, 351] width 199 height 23
